Goal: Task Accomplishment & Management: Use online tool/utility

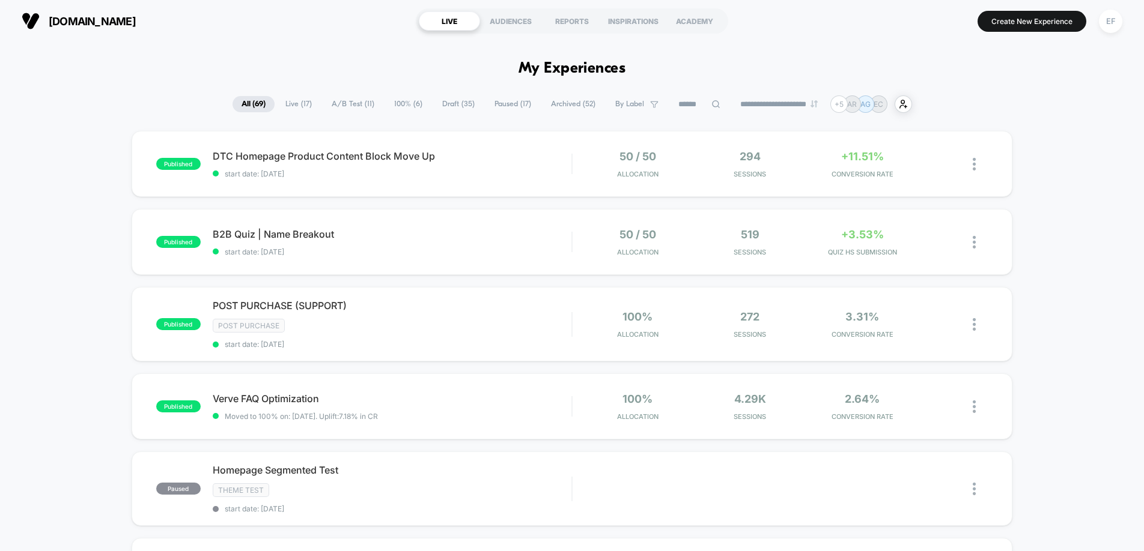
click at [344, 104] on span "A/B Test ( 11 )" at bounding box center [353, 104] width 61 height 16
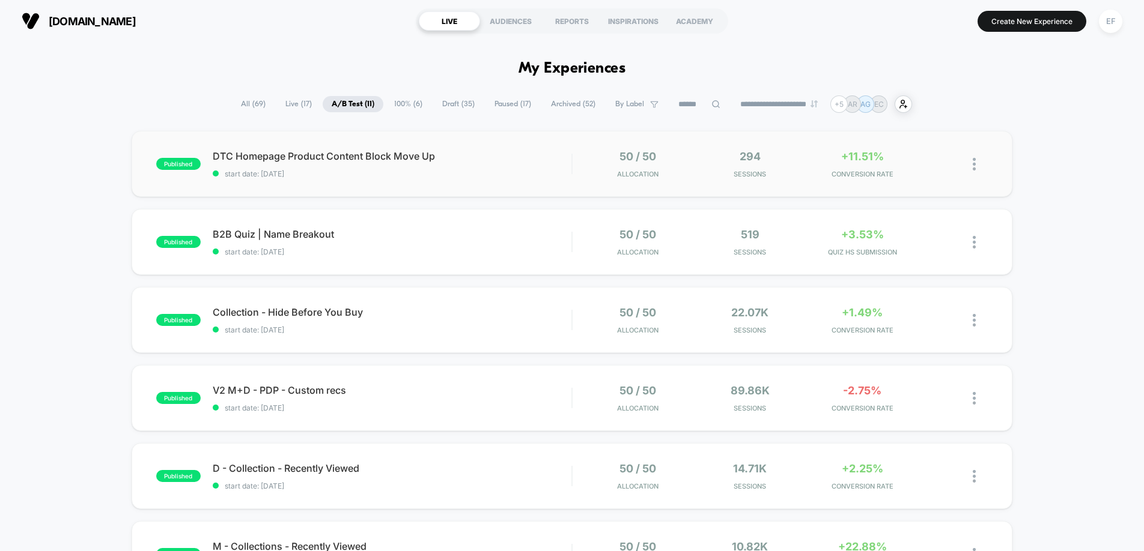
click at [521, 182] on div "published DTC Homepage Product Content Block Move Up start date: [DATE] 50 / 50…" at bounding box center [572, 164] width 881 height 66
